Goal: Navigation & Orientation: Go to known website

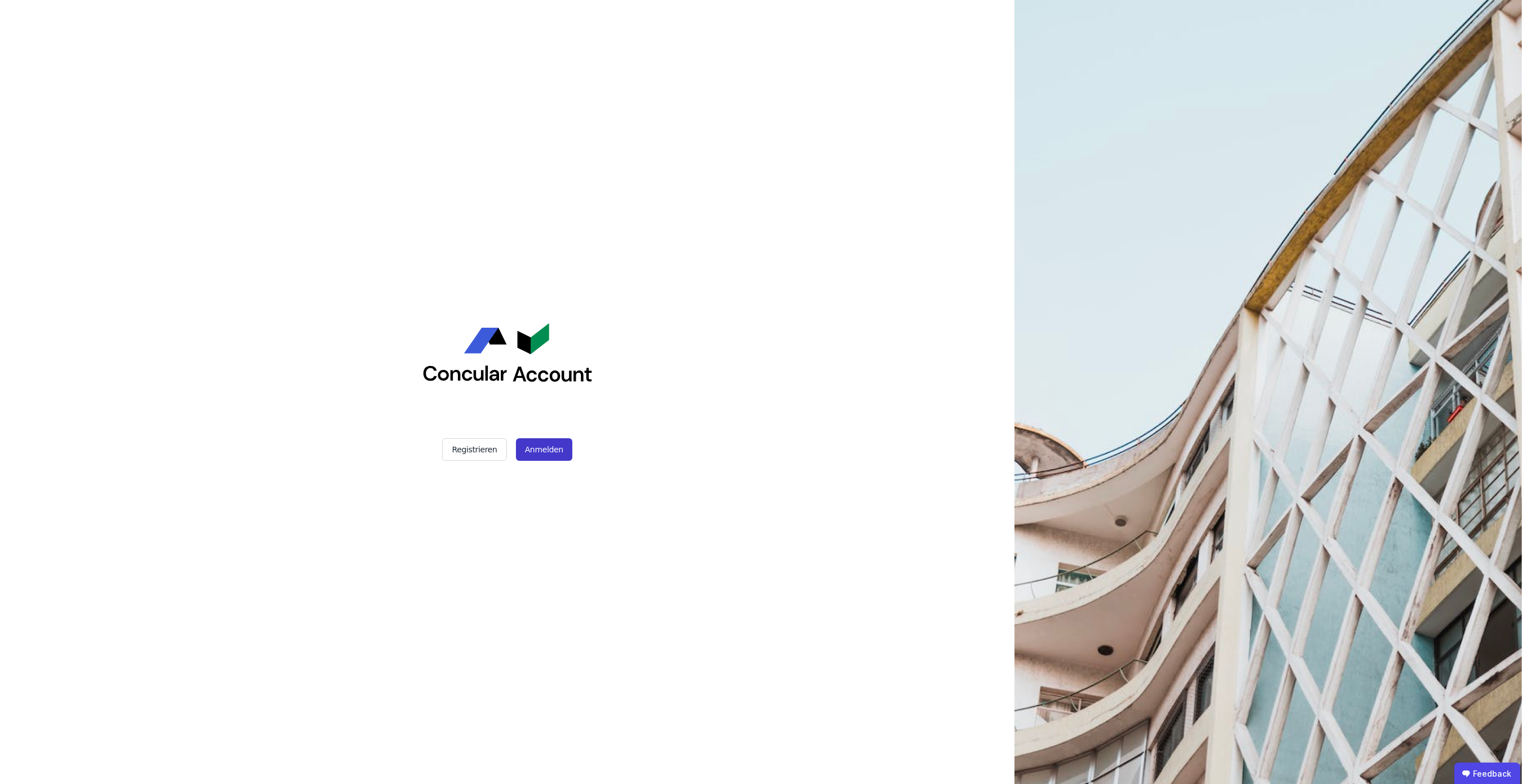
click at [542, 445] on button "Anmelden" at bounding box center [543, 449] width 56 height 22
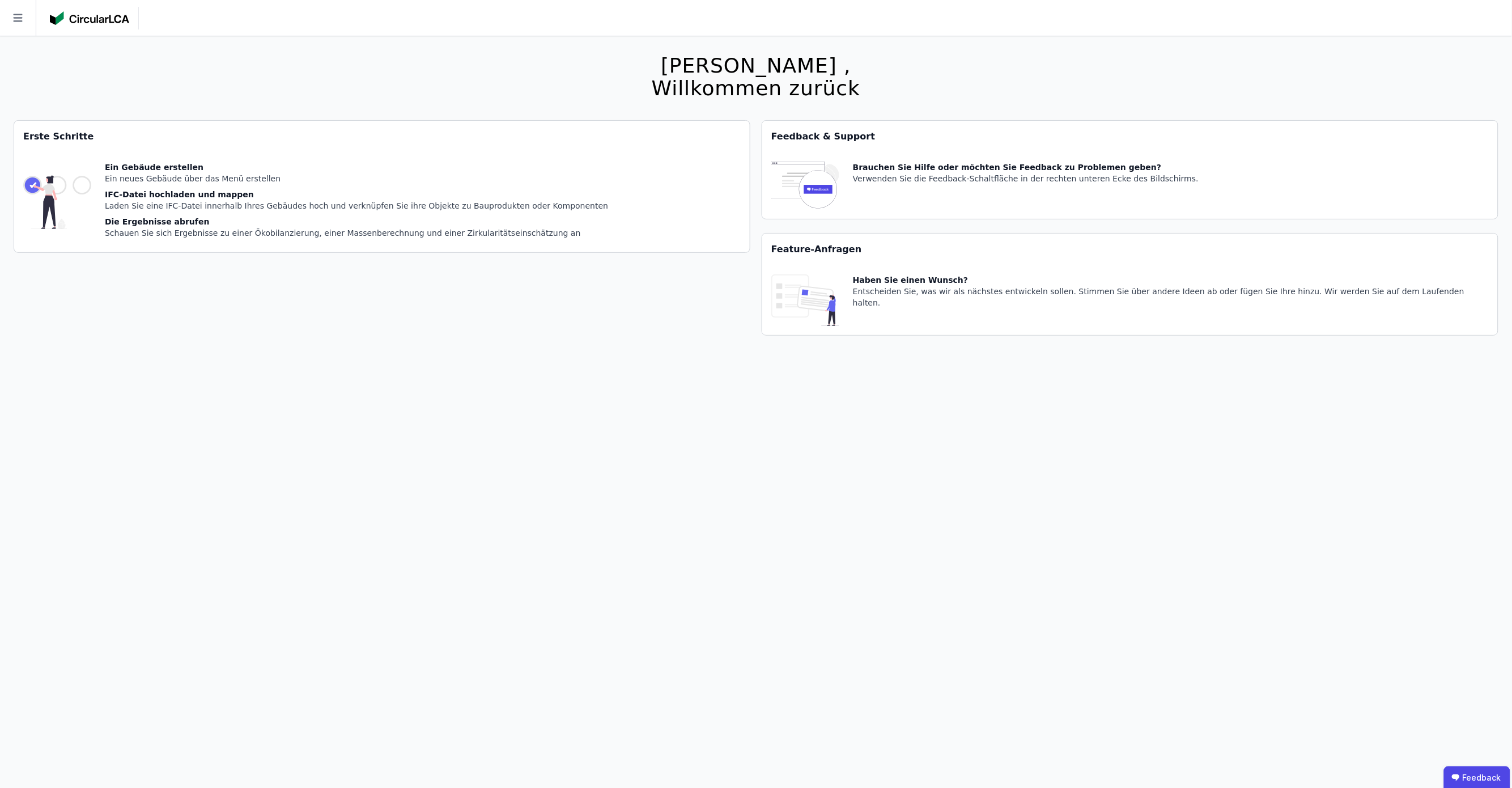
click at [55, 25] on div at bounding box center [94, 18] width 89 height 22
click at [30, 22] on icon at bounding box center [18, 18] width 36 height 36
